Goal: Transaction & Acquisition: Purchase product/service

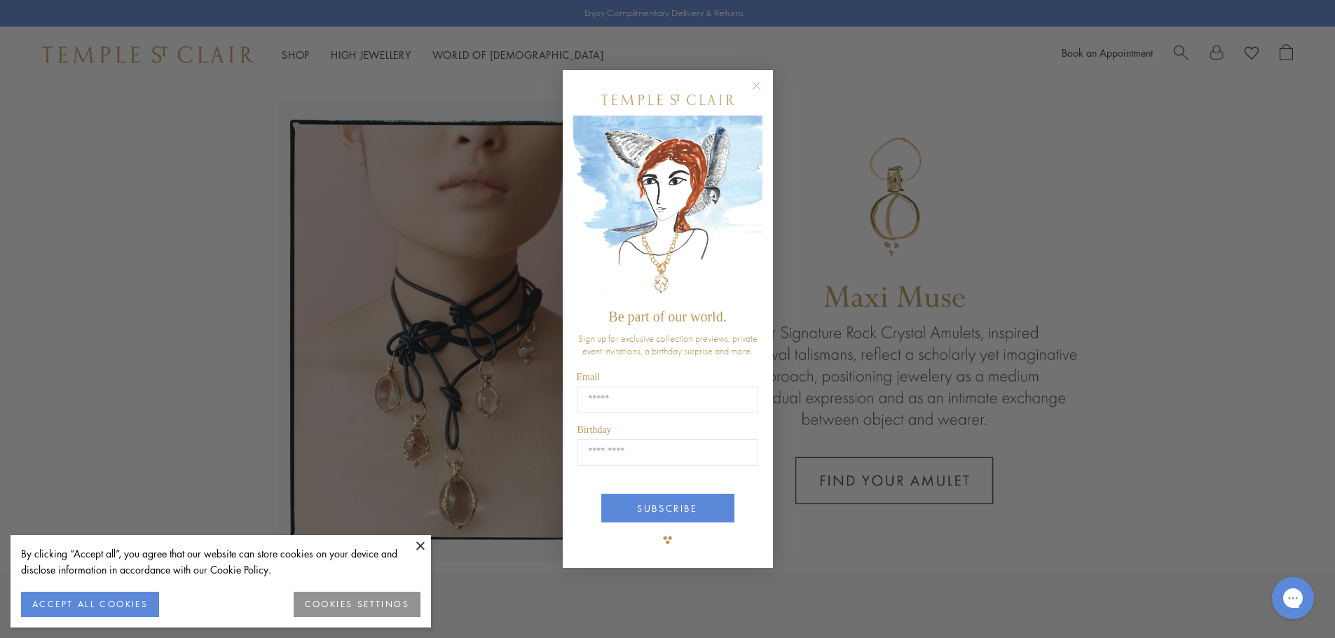
click at [1179, 50] on div "Close dialog Be part of our world. Sign up for exclusive collection previews, p…" at bounding box center [667, 319] width 1335 height 638
click at [760, 82] on icon "Close dialog" at bounding box center [756, 85] width 7 height 7
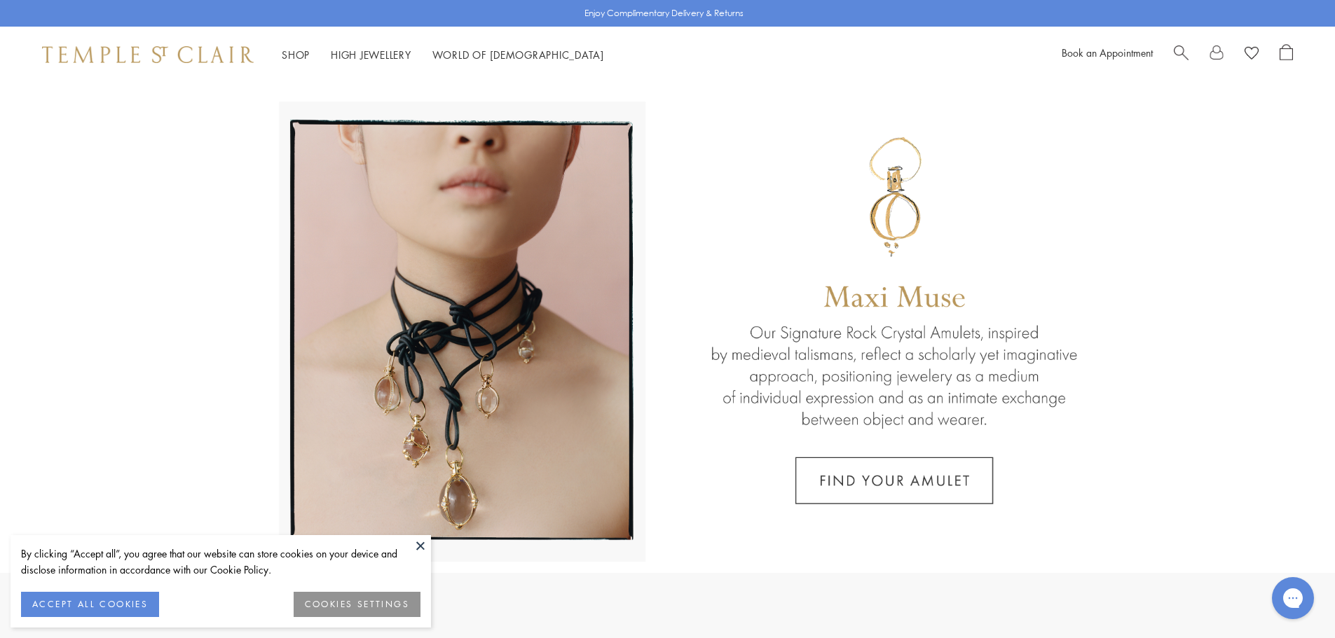
click at [1186, 54] on span "Search" at bounding box center [1181, 51] width 15 height 15
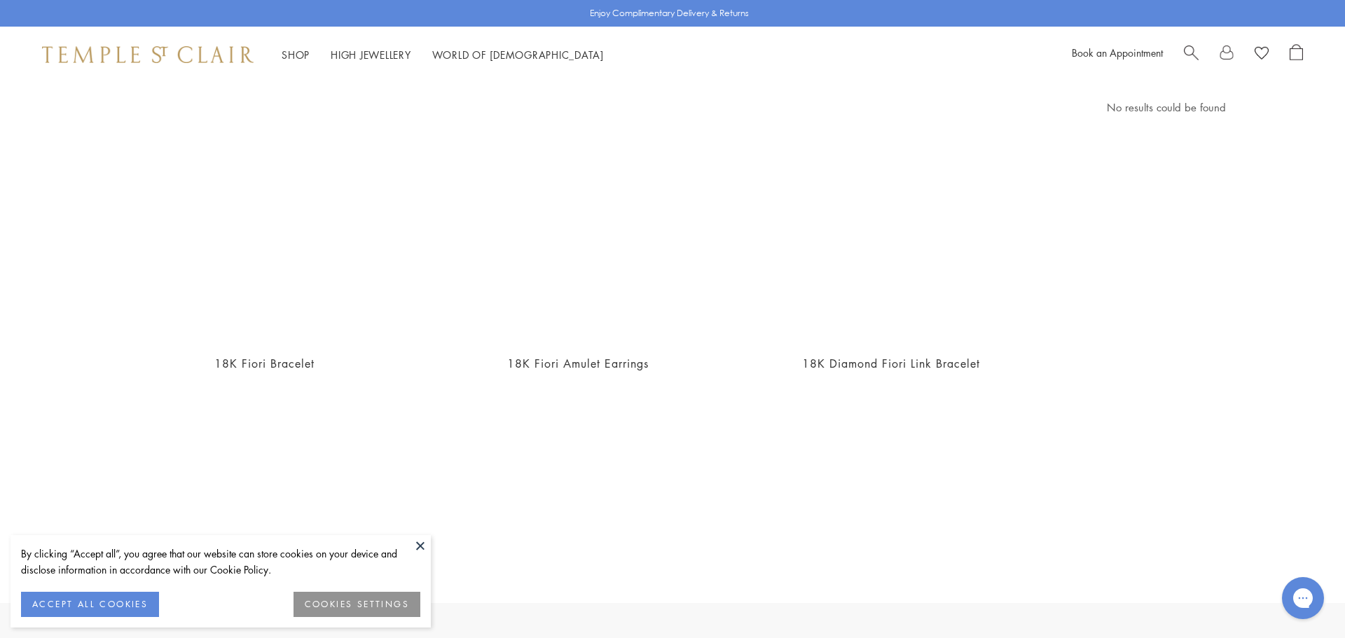
scroll to position [53, 0]
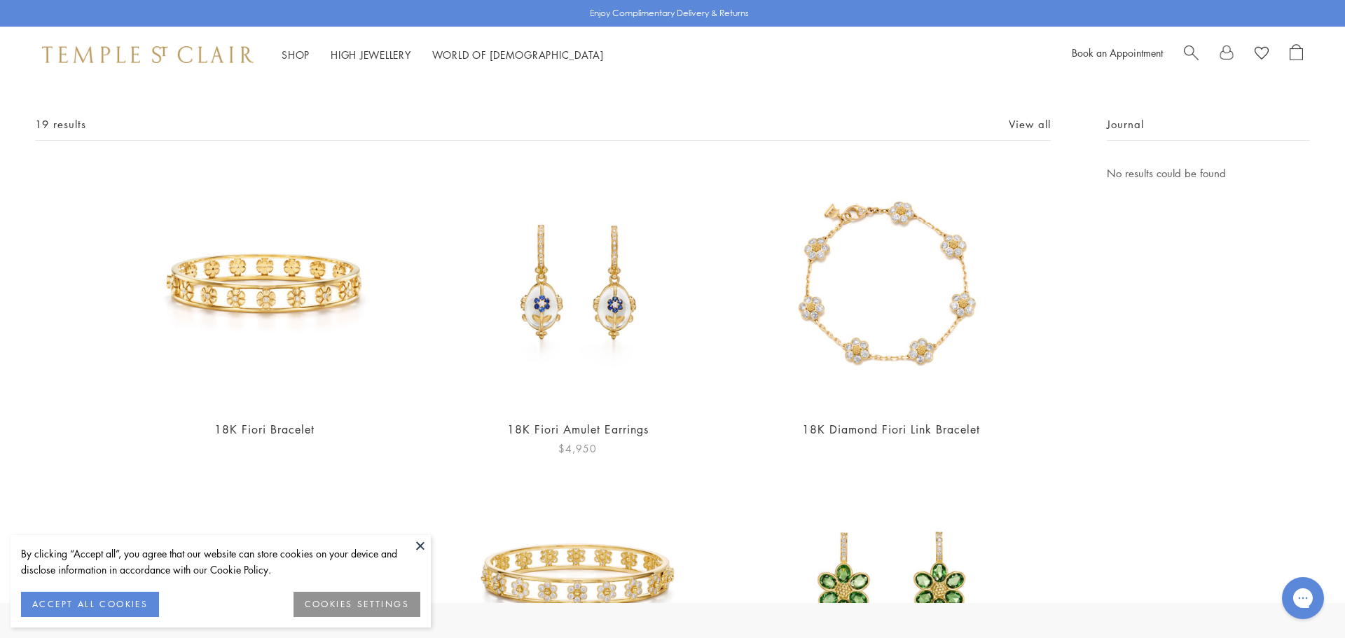
type input "*****"
click at [605, 317] on img at bounding box center [577, 286] width 243 height 243
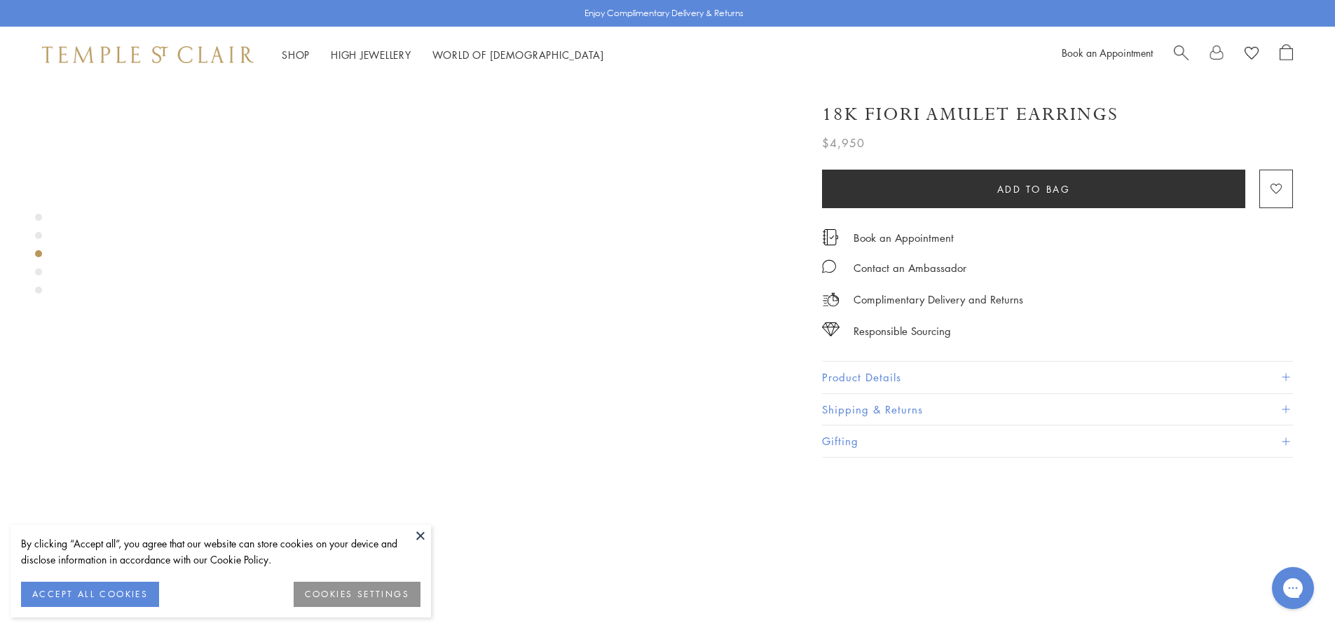
scroll to position [1822, 0]
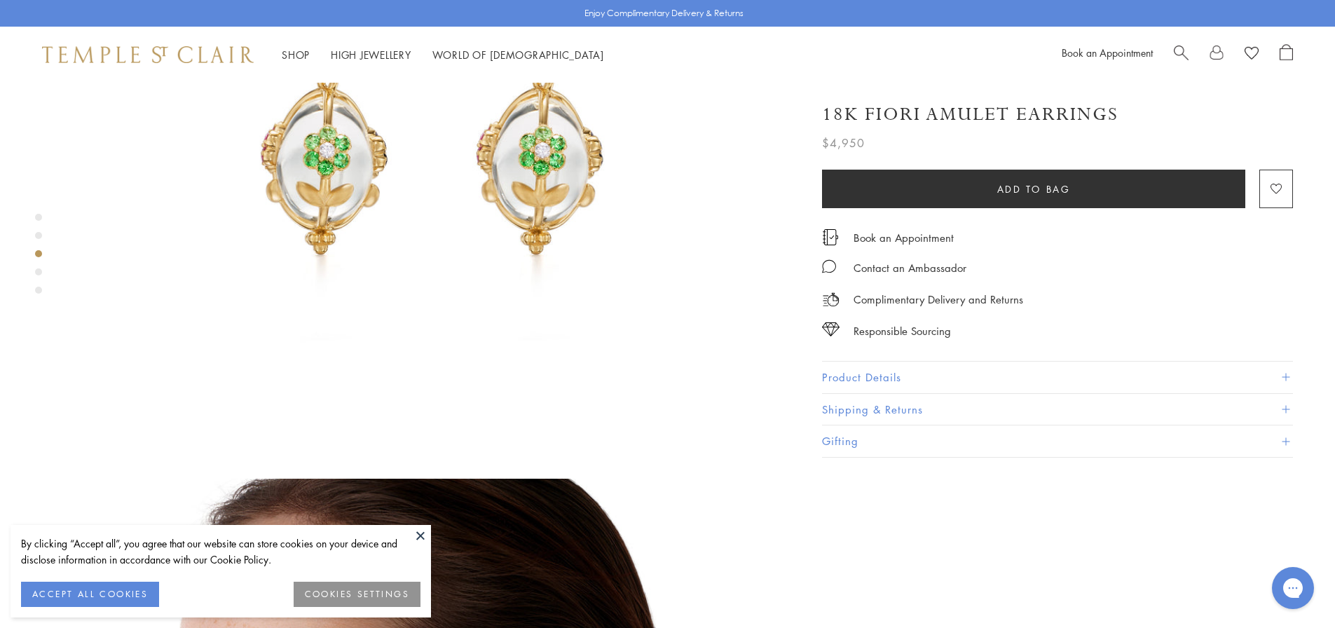
click at [795, 275] on div at bounding box center [415, 98] width 830 height 3675
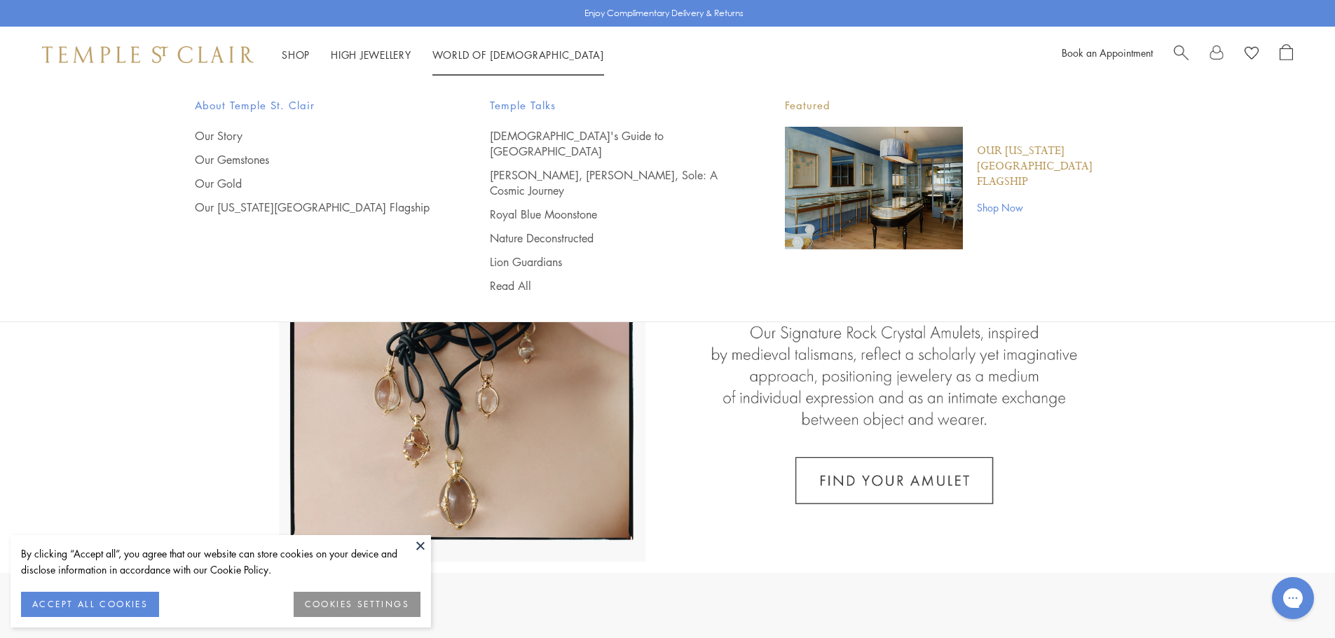
click at [1181, 50] on span "Search" at bounding box center [1181, 51] width 15 height 15
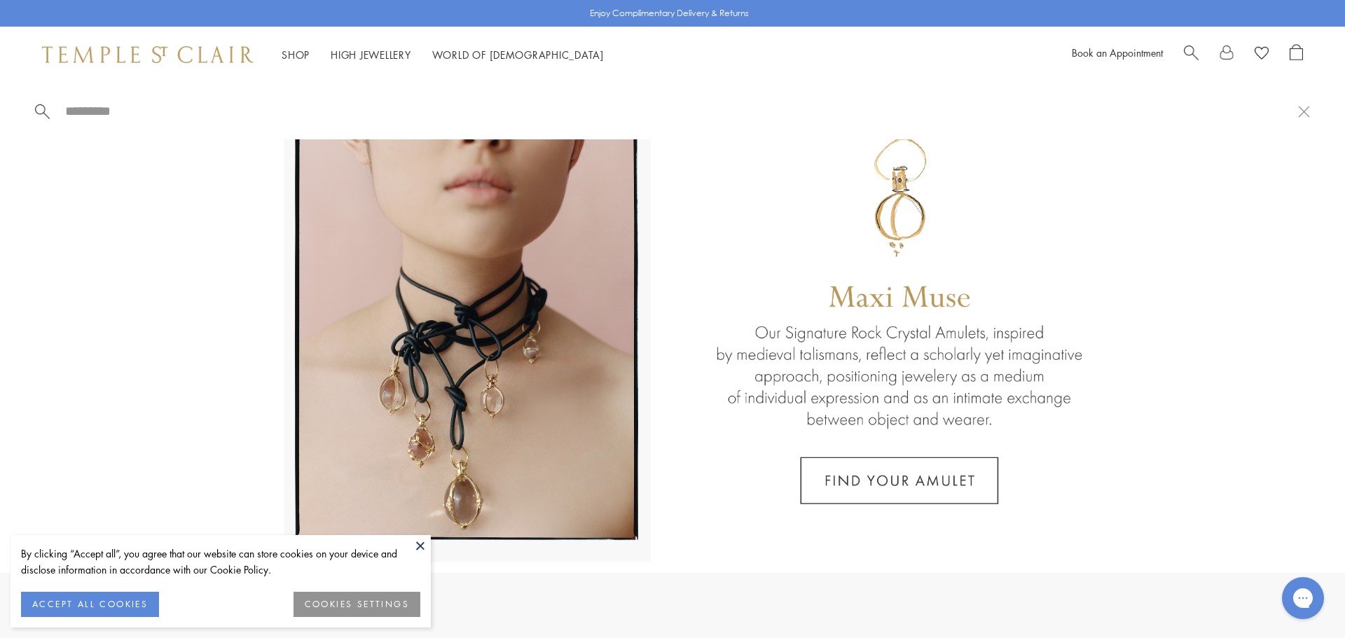
click at [1196, 53] on span "Search" at bounding box center [1191, 51] width 15 height 15
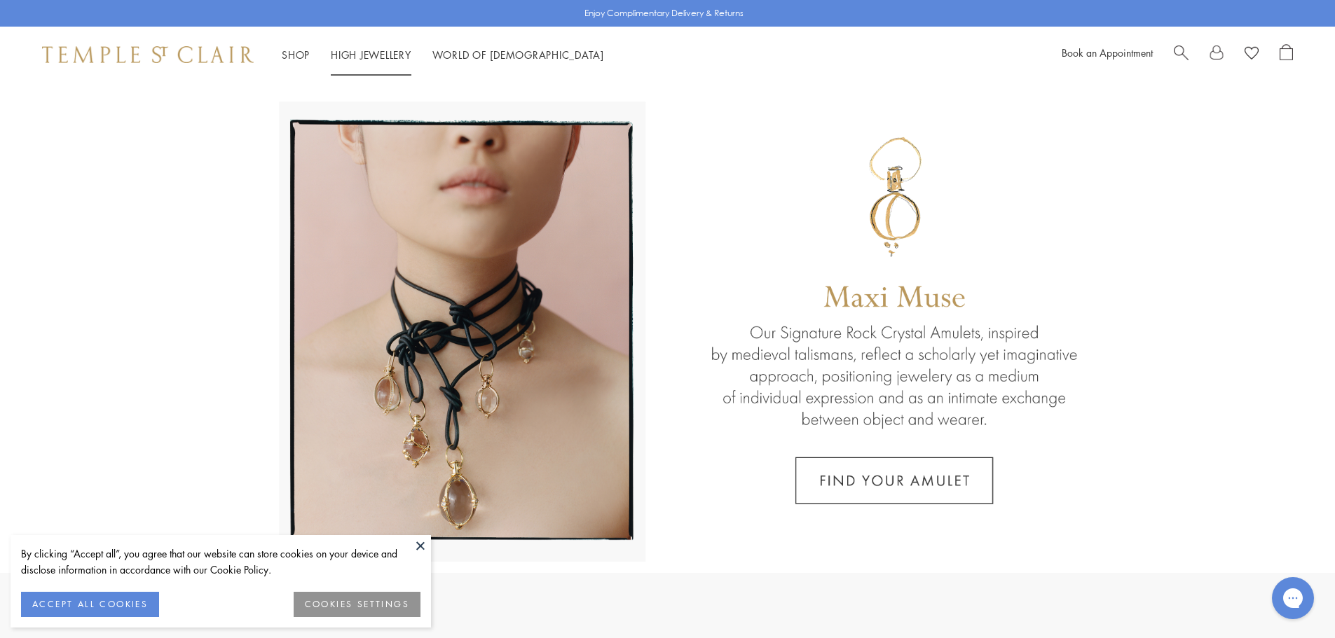
click at [1183, 52] on span "Search" at bounding box center [1181, 51] width 15 height 15
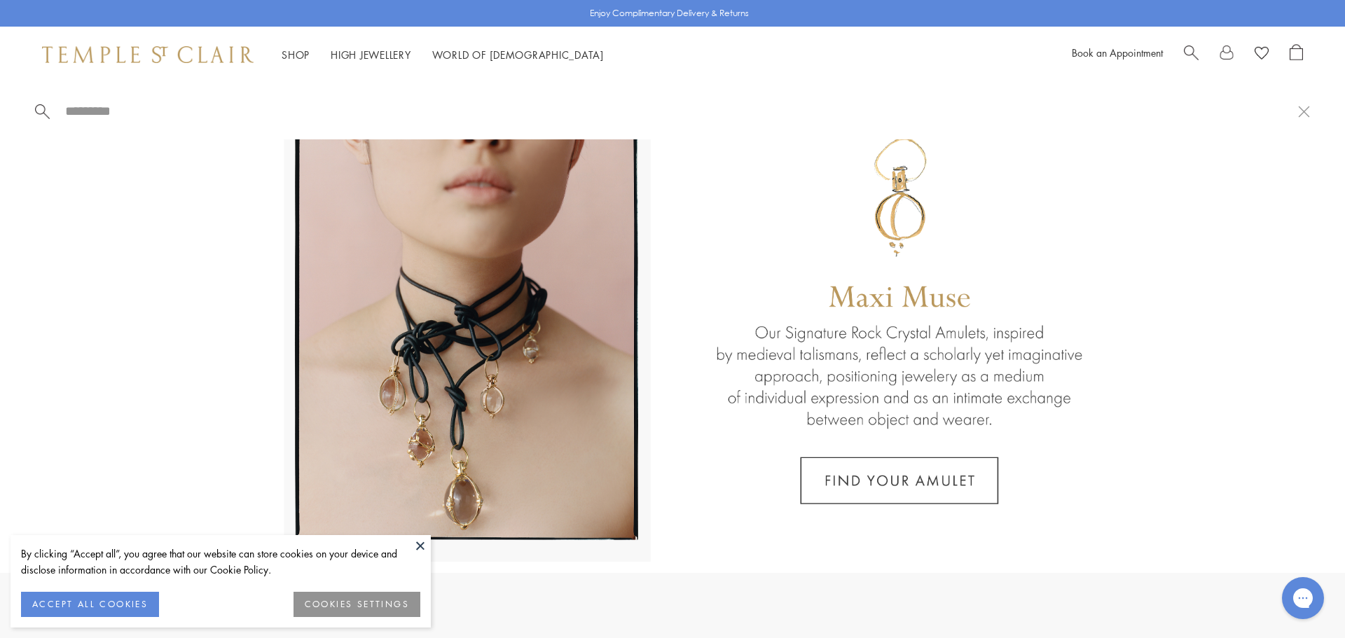
click at [66, 97] on div at bounding box center [672, 111] width 1345 height 57
click at [74, 111] on input "search" at bounding box center [681, 111] width 1235 height 16
paste input "**********"
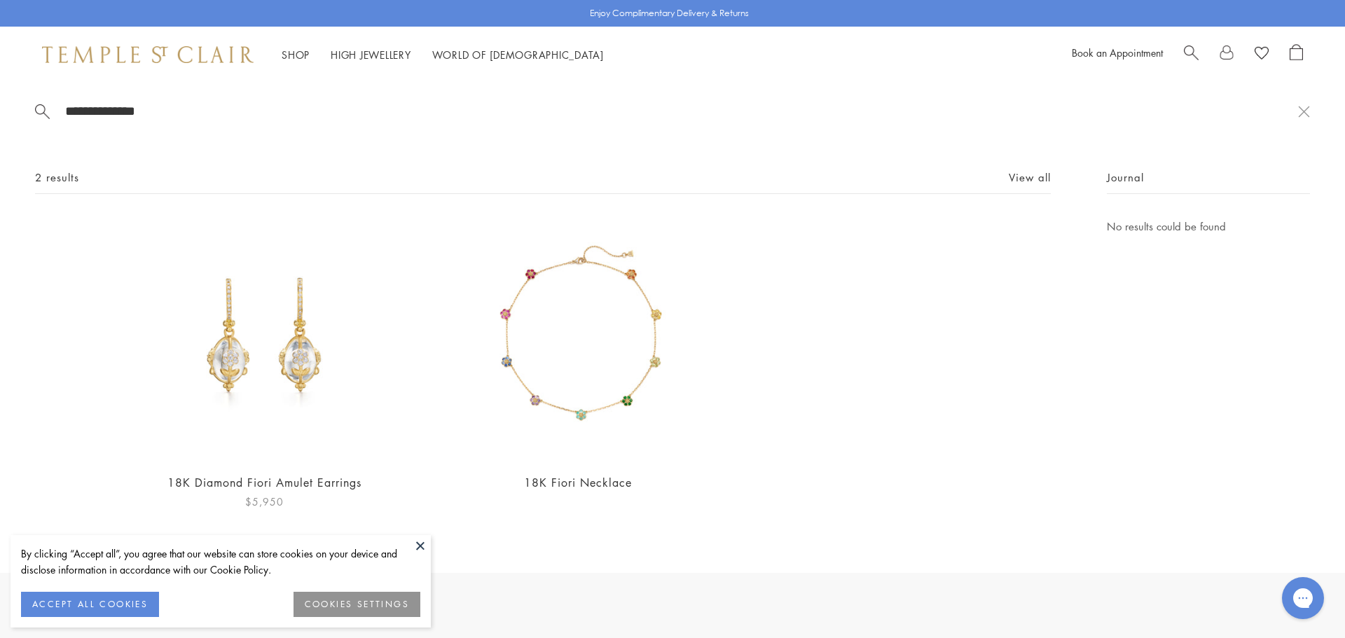
type input "**********"
click at [278, 378] on img at bounding box center [264, 339] width 243 height 243
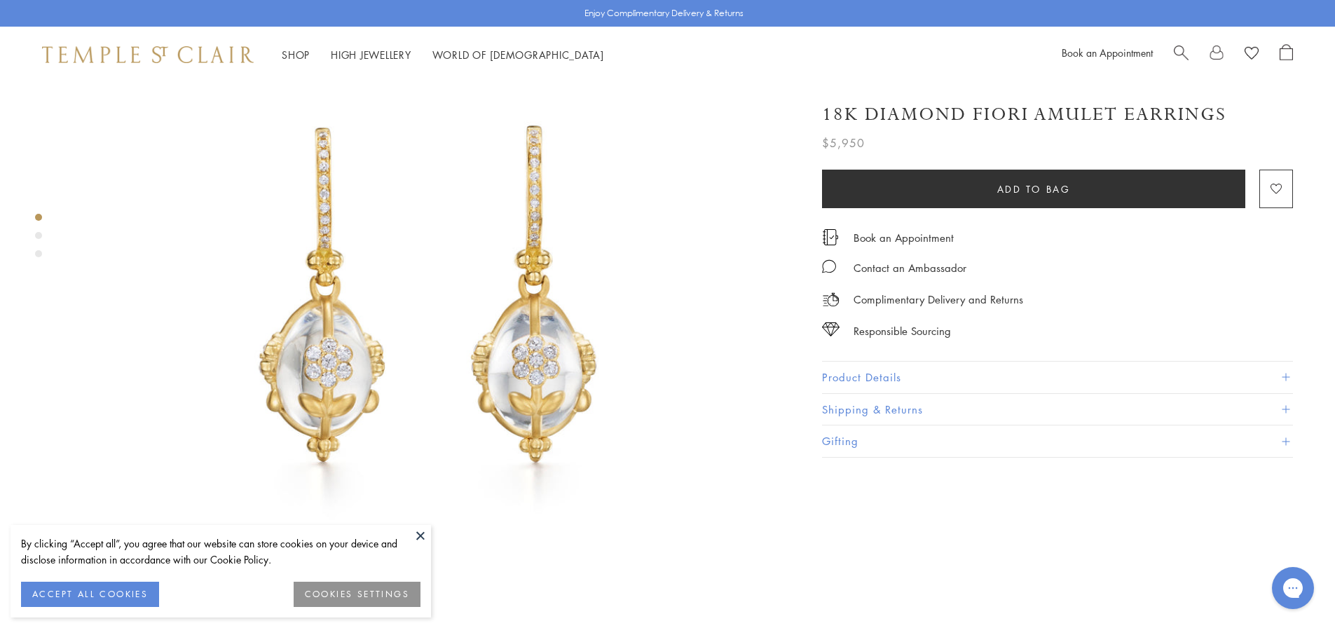
scroll to position [140, 0]
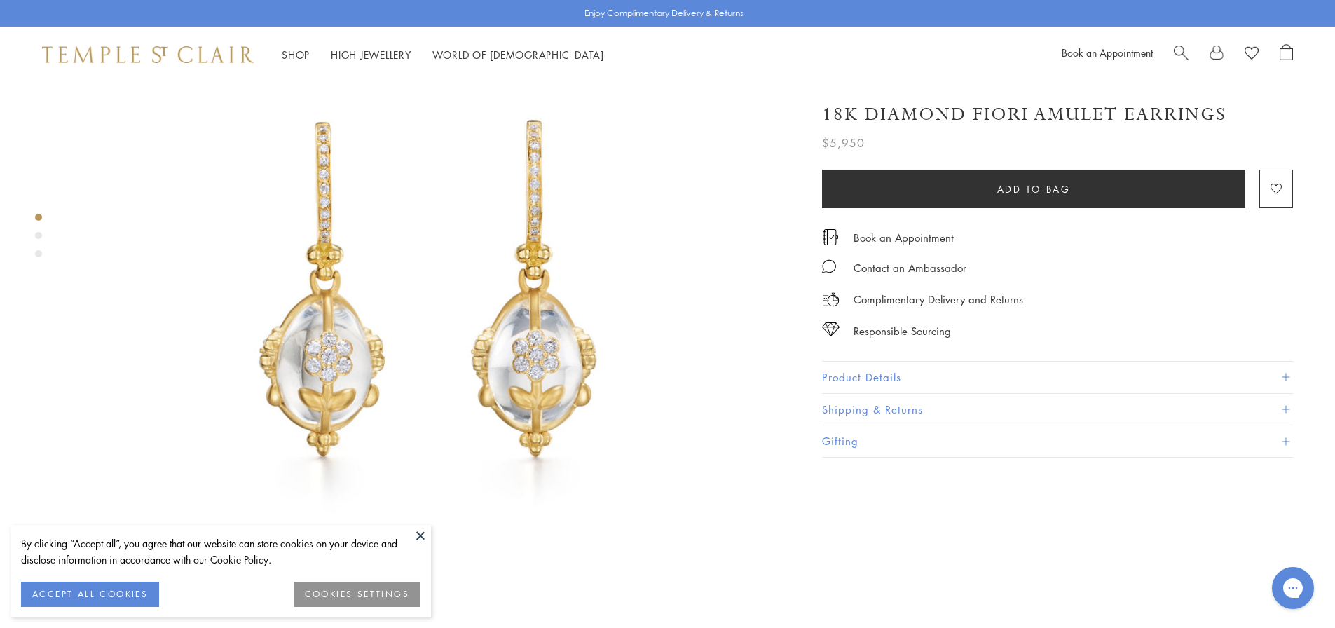
click at [409, 528] on div "By clicking “Accept all”, you agree that our website can store cookies on your …" at bounding box center [221, 571] width 420 height 92
click at [428, 533] on button at bounding box center [420, 535] width 21 height 21
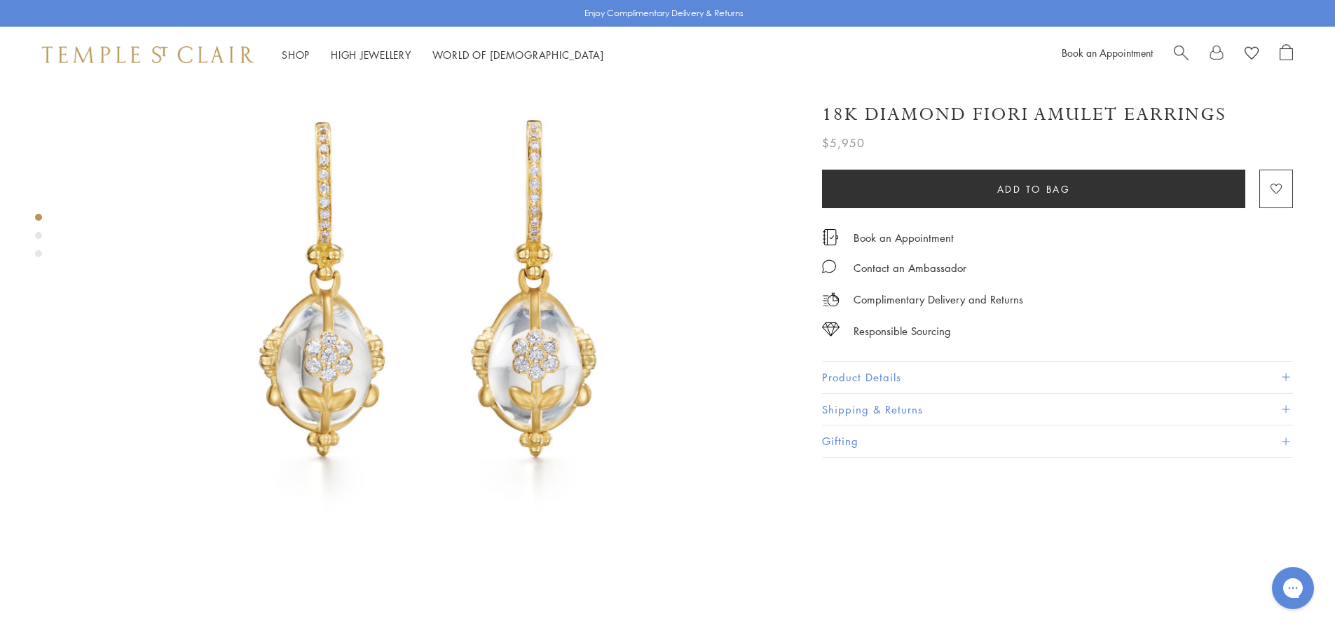
scroll to position [70, 0]
